Goal: Browse casually: Explore the website without a specific task or goal

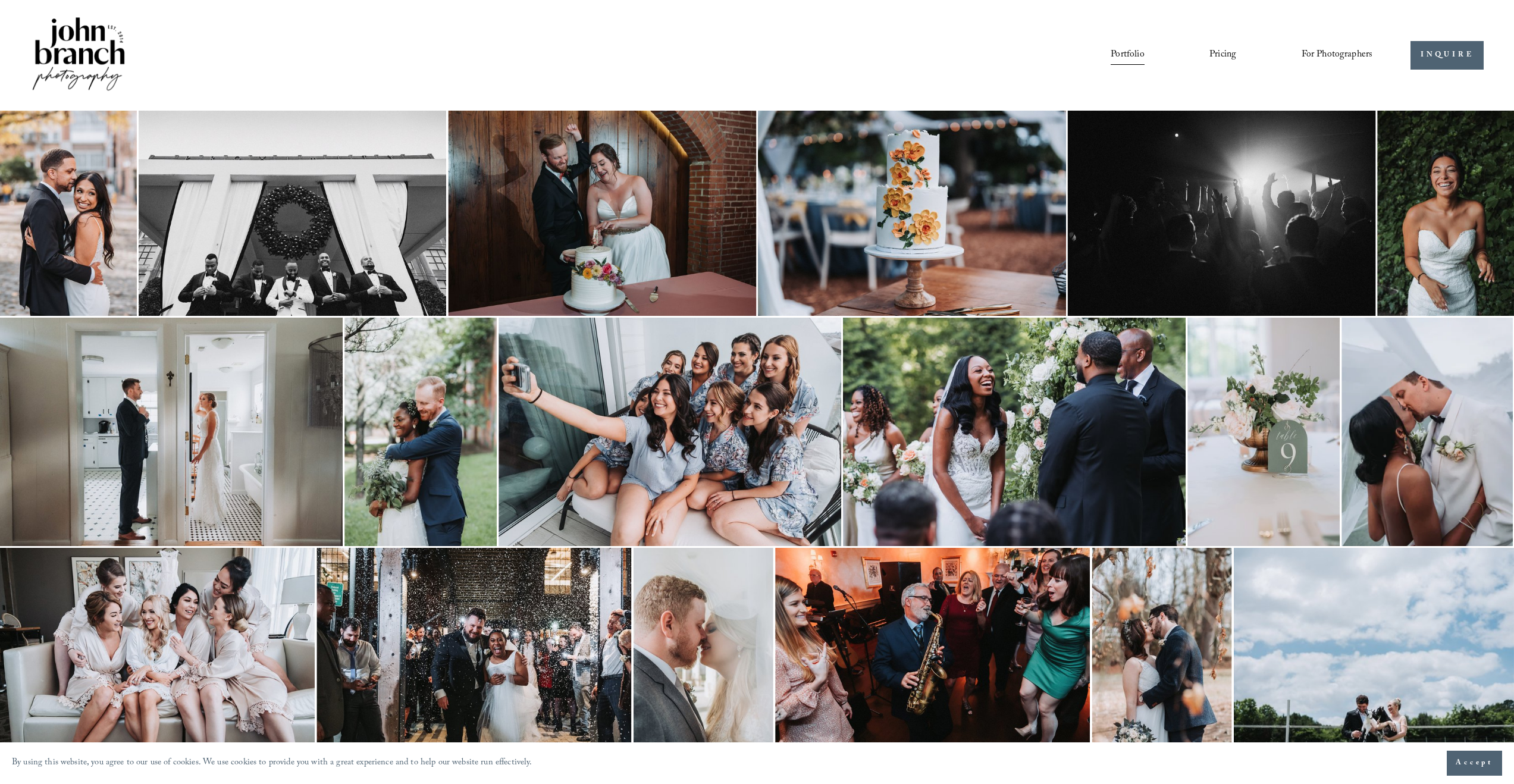
click at [100, 62] on img at bounding box center [78, 55] width 96 height 80
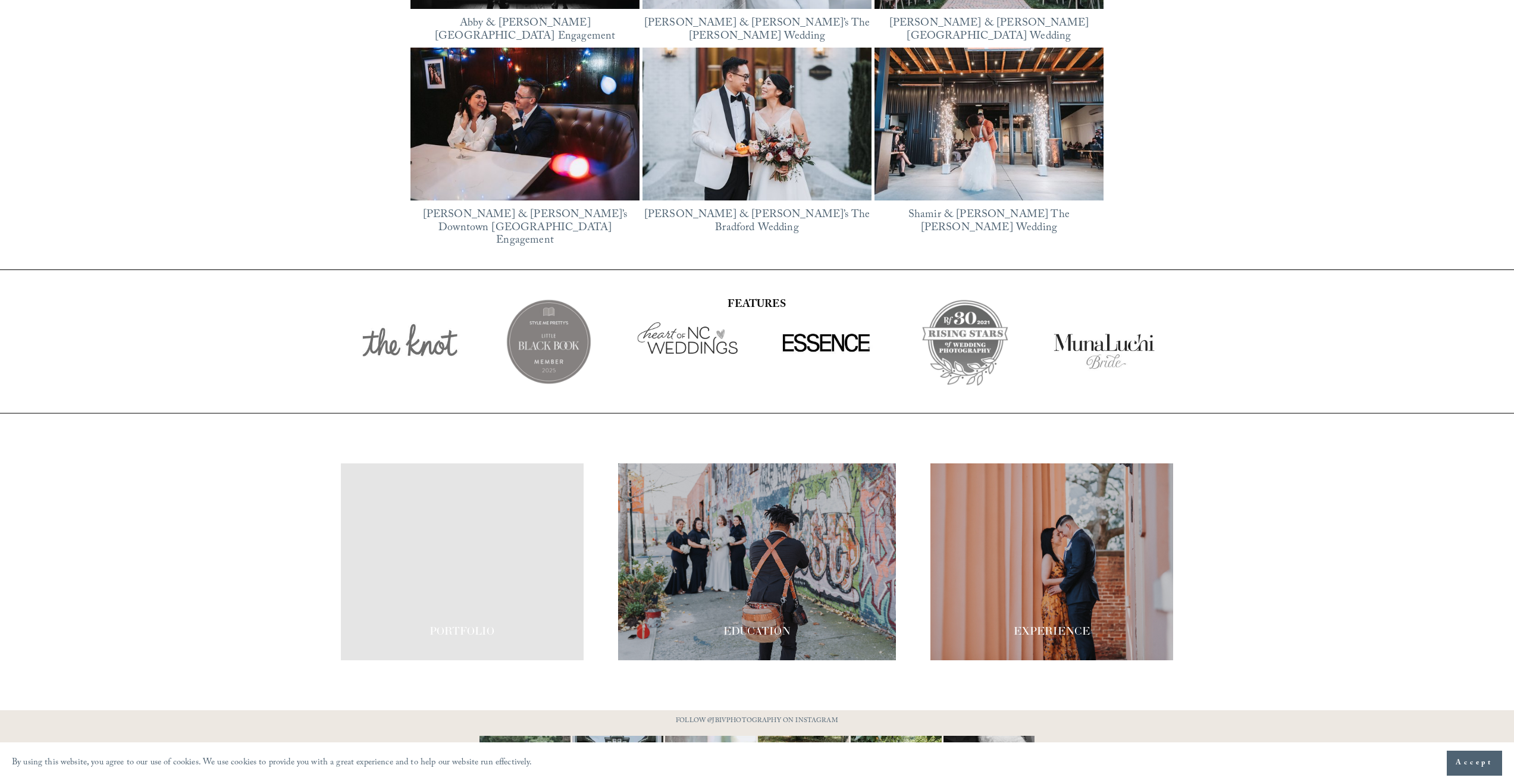
scroll to position [1820, 0]
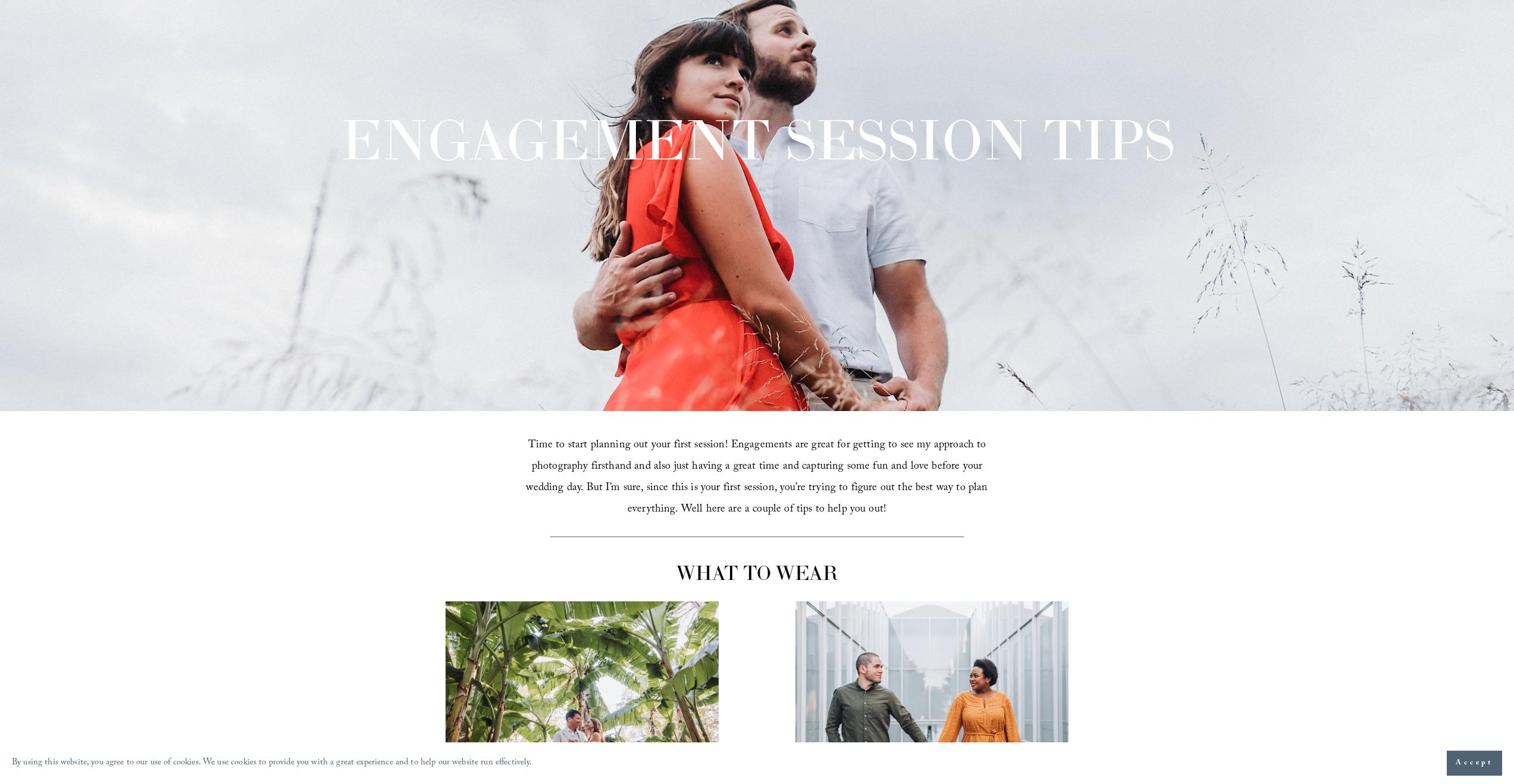
scroll to position [30, 0]
